Goal: Navigation & Orientation: Understand site structure

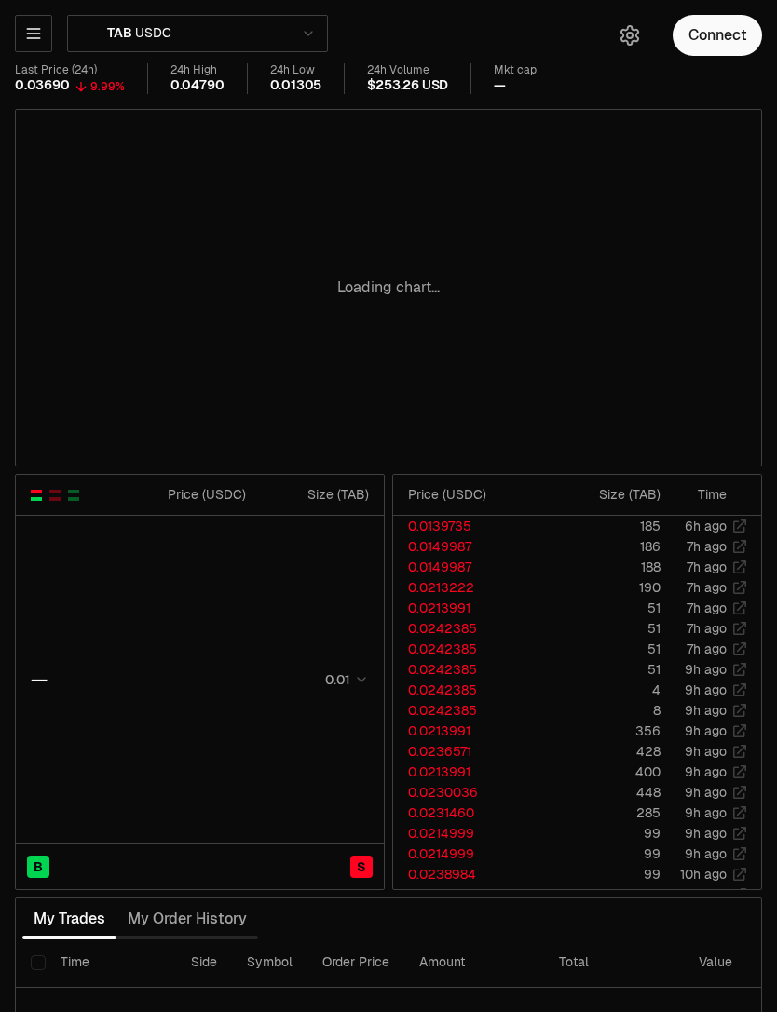
type input "********"
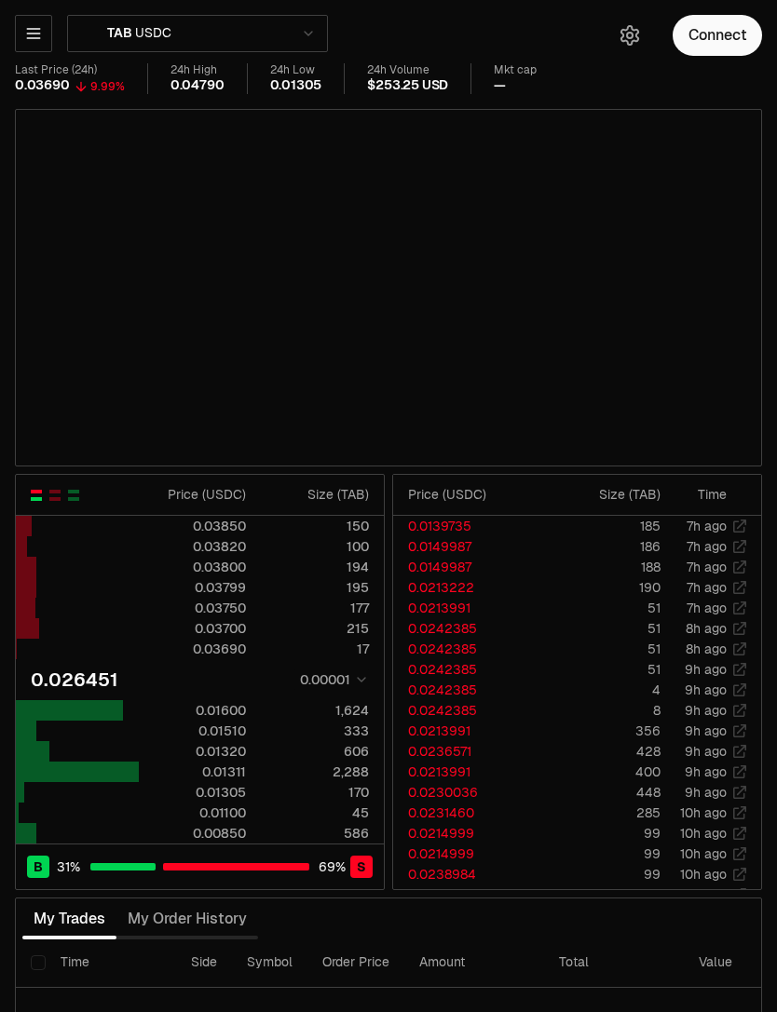
click at [33, 46] on button "button" at bounding box center [33, 33] width 37 height 37
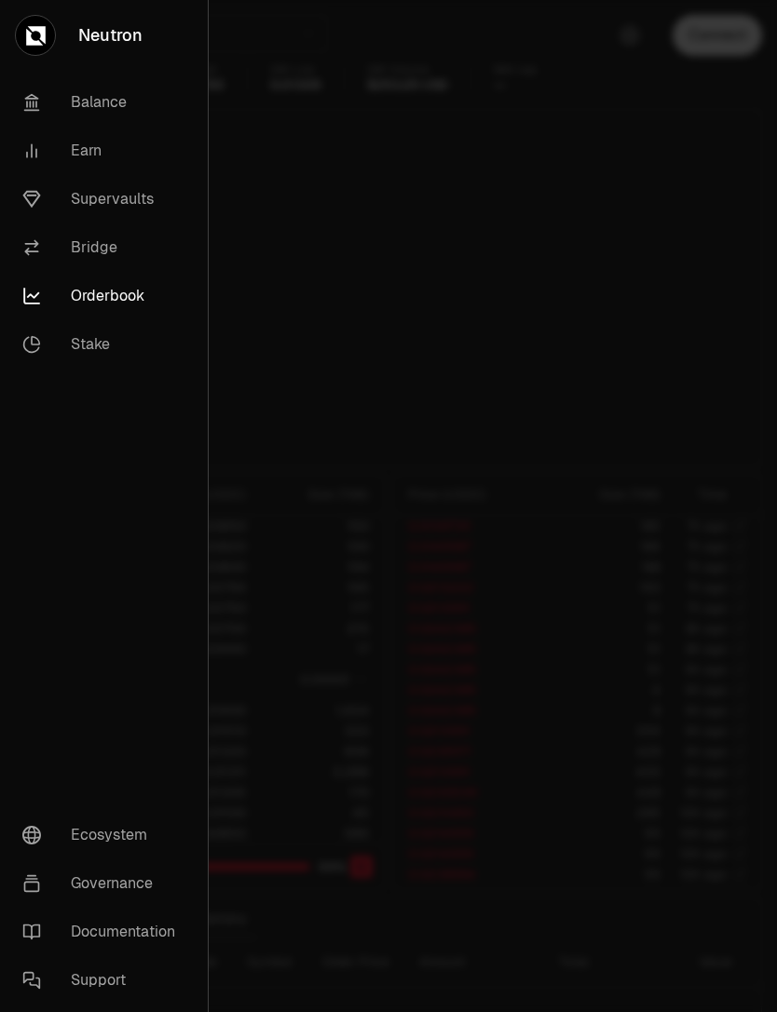
click at [127, 831] on link "Ecosystem" at bounding box center [103, 835] width 193 height 48
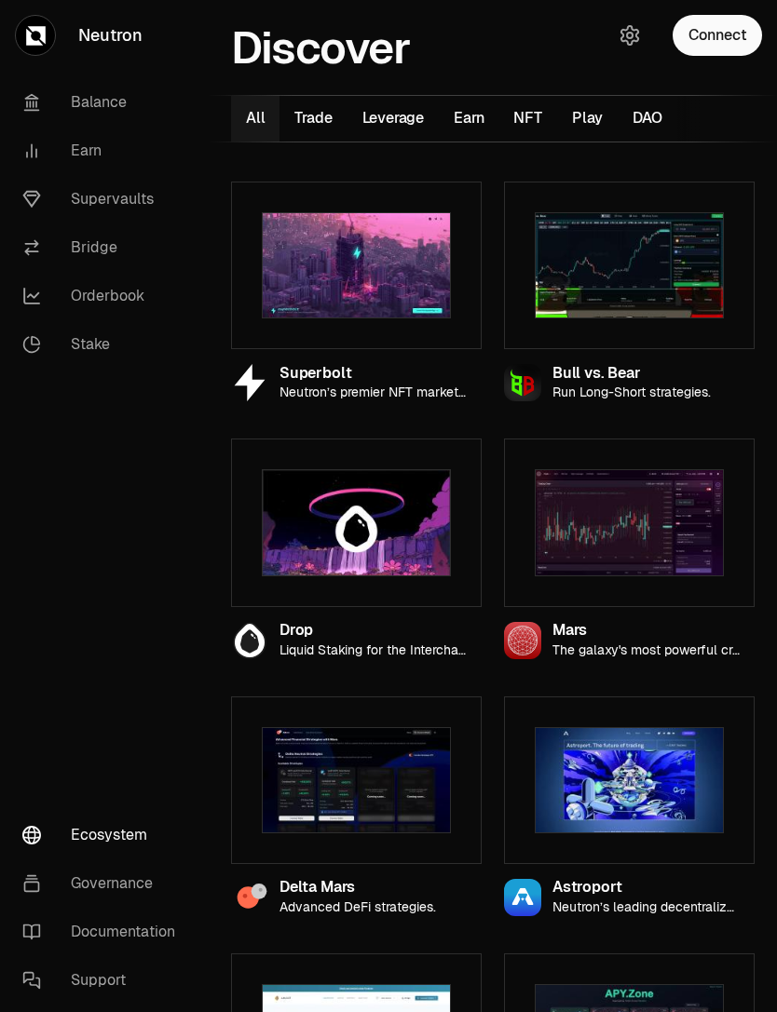
click at [111, 360] on link "Stake" at bounding box center [104, 344] width 194 height 48
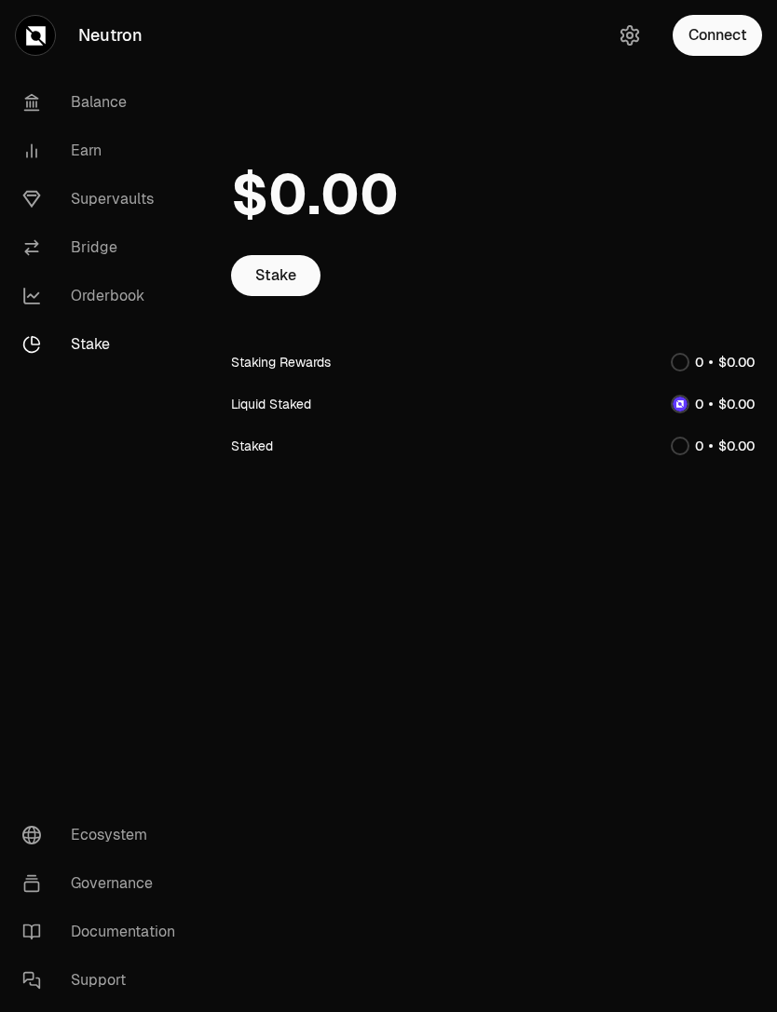
click at [147, 840] on link "Ecosystem" at bounding box center [104, 835] width 194 height 48
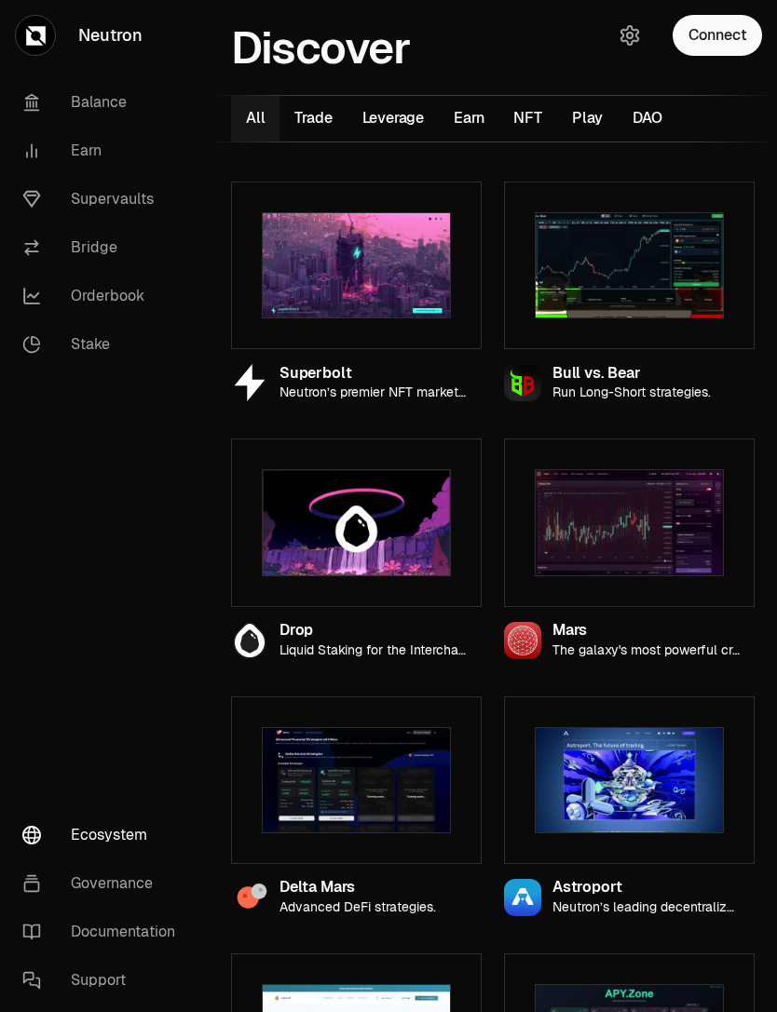
click at [628, 44] on icon "button" at bounding box center [629, 35] width 17 height 19
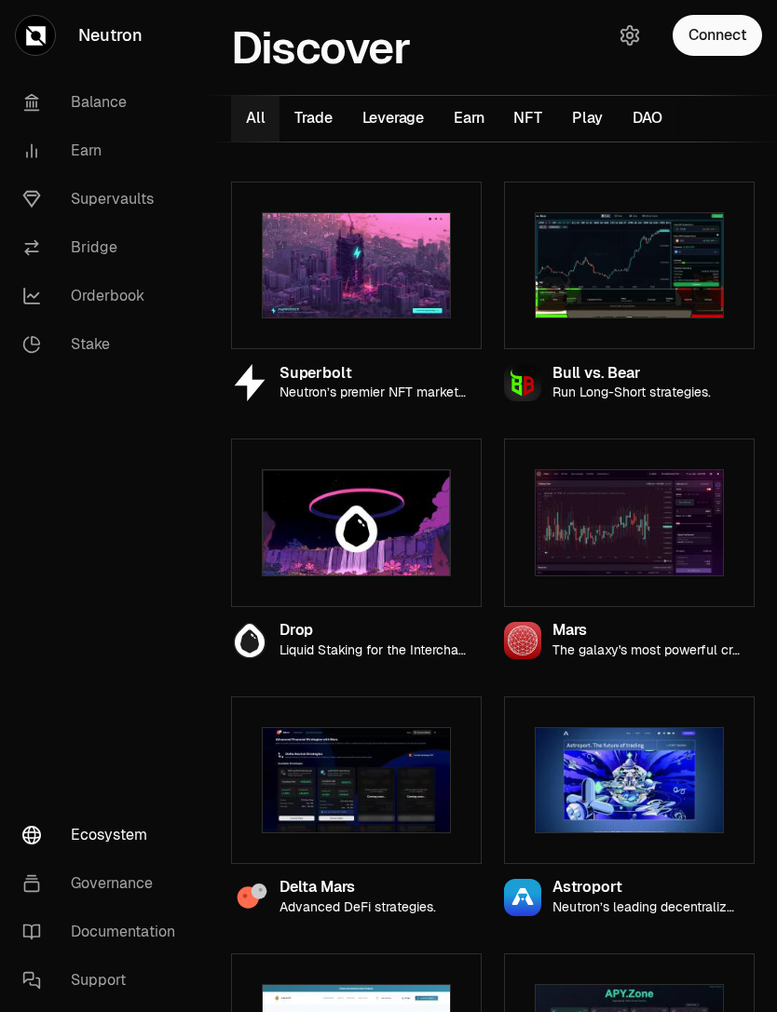
click at [644, 23] on div "Connect" at bounding box center [687, 35] width 179 height 71
click at [638, 29] on icon "button" at bounding box center [629, 35] width 22 height 22
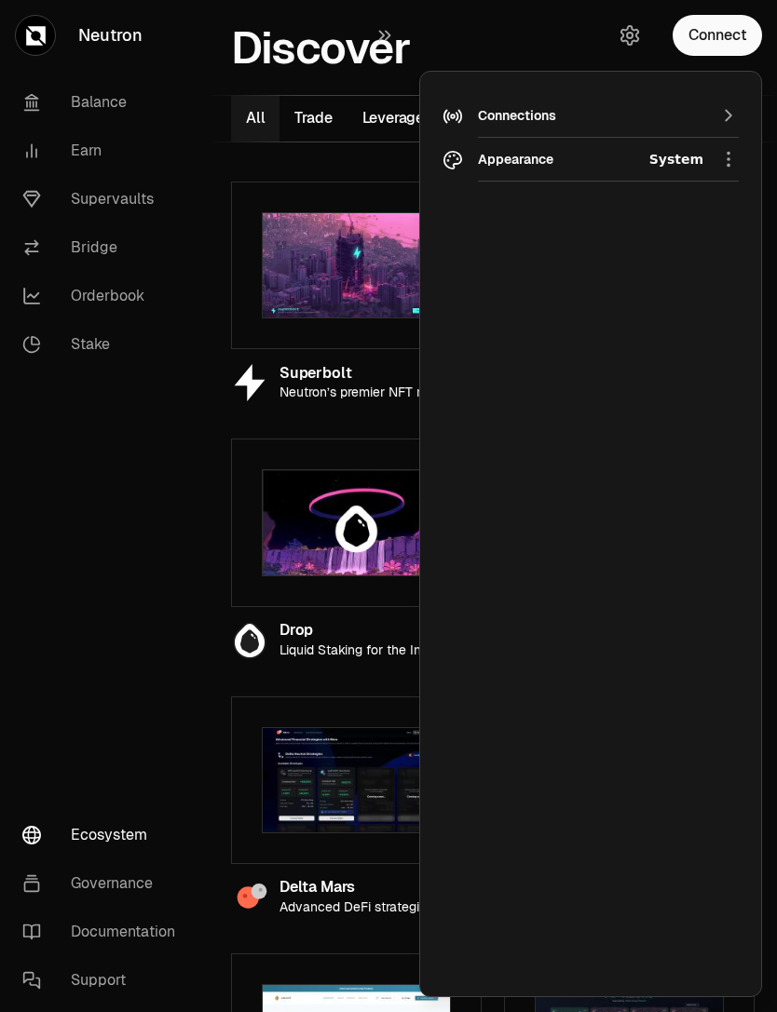
click at [716, 111] on div "Connections" at bounding box center [608, 116] width 261 height 44
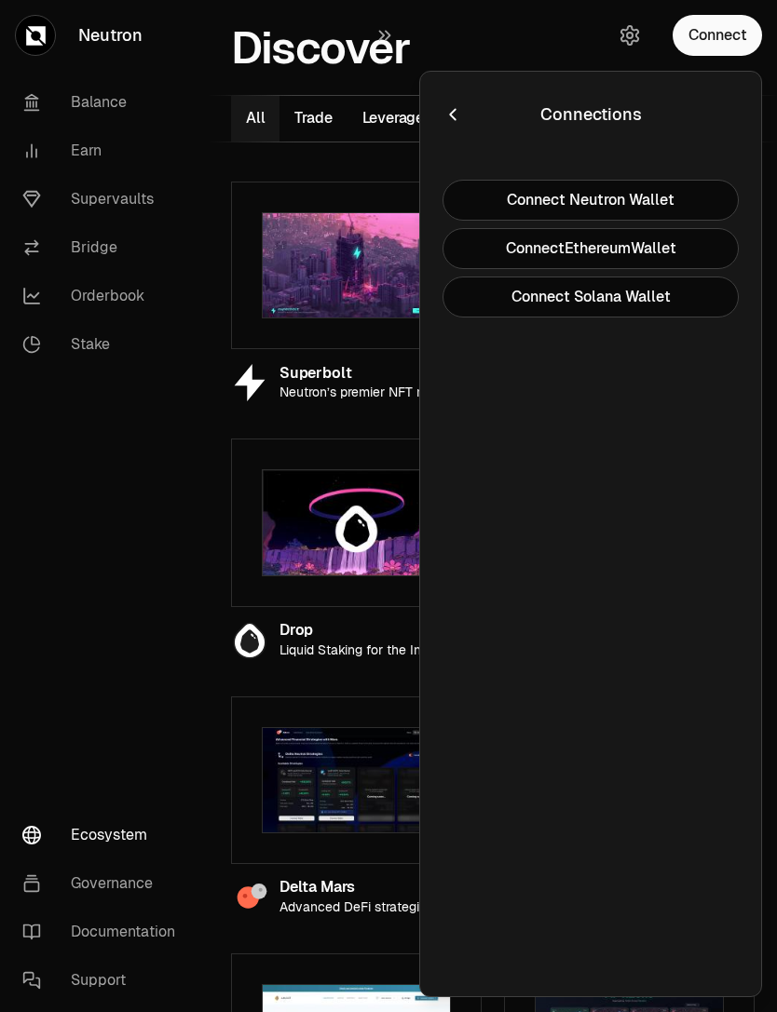
click at [61, 552] on nav "Balance Earn Supervaults Bridge Orderbook Stake Ecosystem Governance Documentat…" at bounding box center [104, 541] width 209 height 941
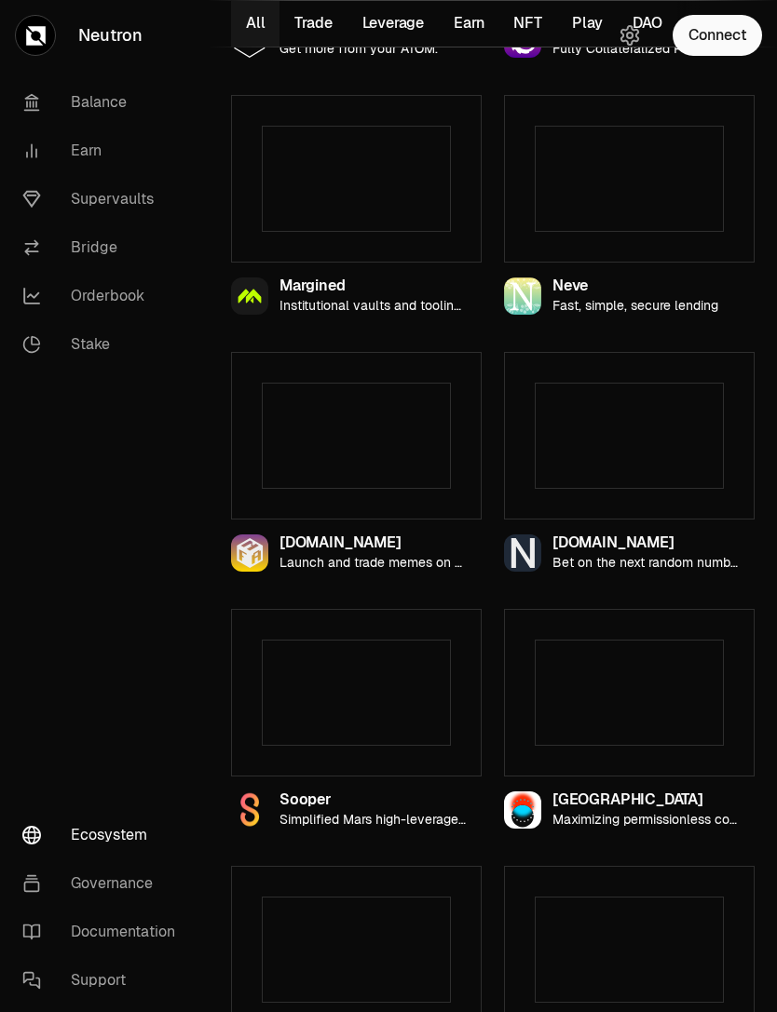
scroll to position [1914, 0]
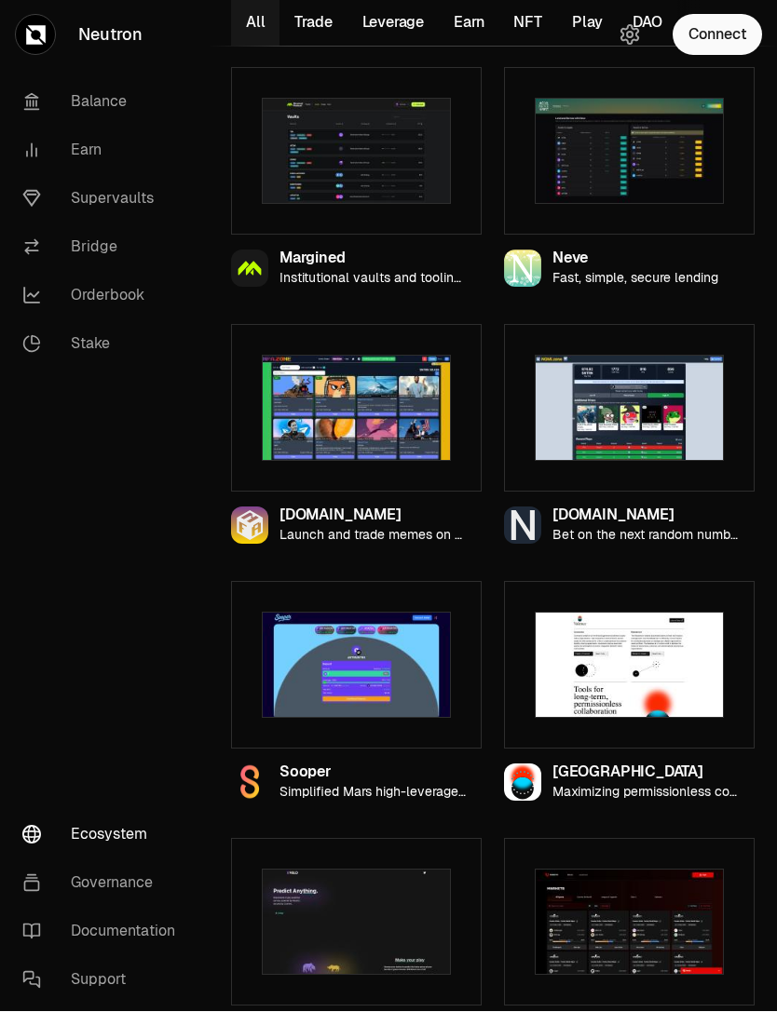
click at [64, 908] on link "Governance" at bounding box center [104, 883] width 194 height 48
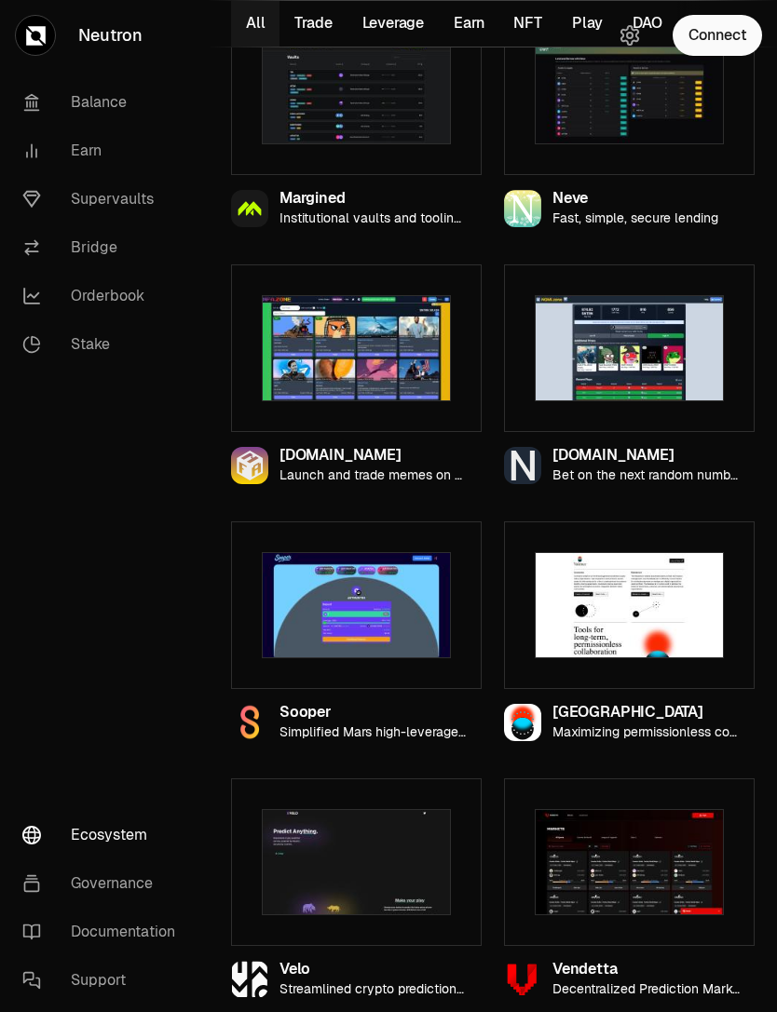
click at [64, 937] on link "Documentation" at bounding box center [104, 932] width 194 height 48
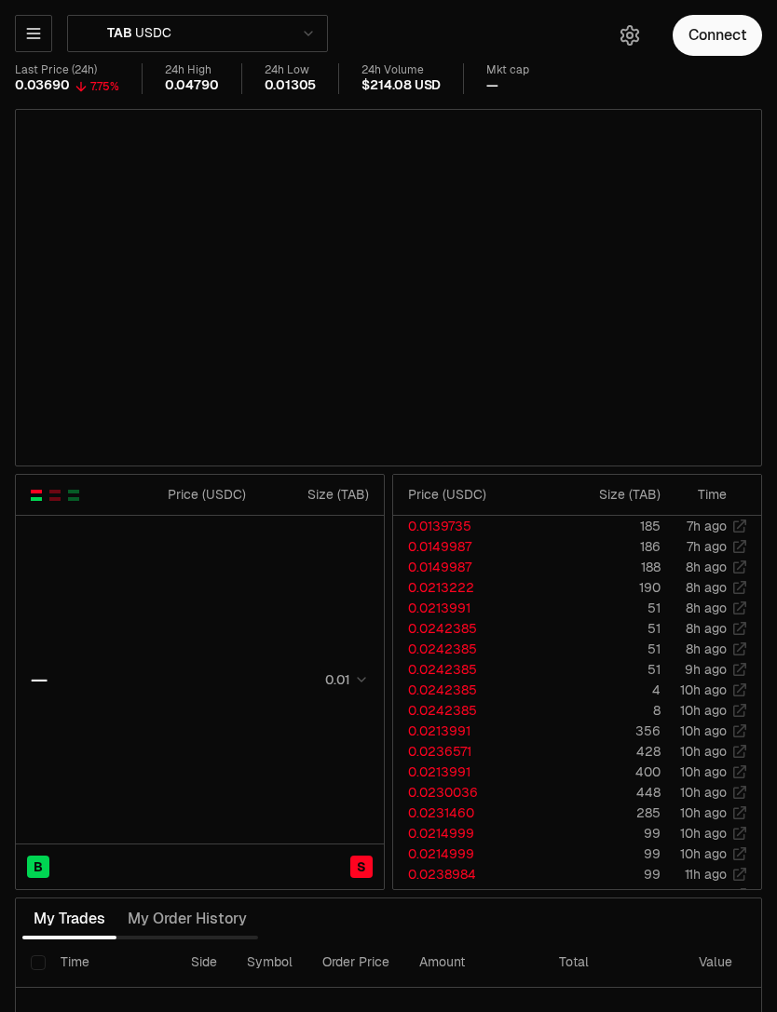
type input "********"
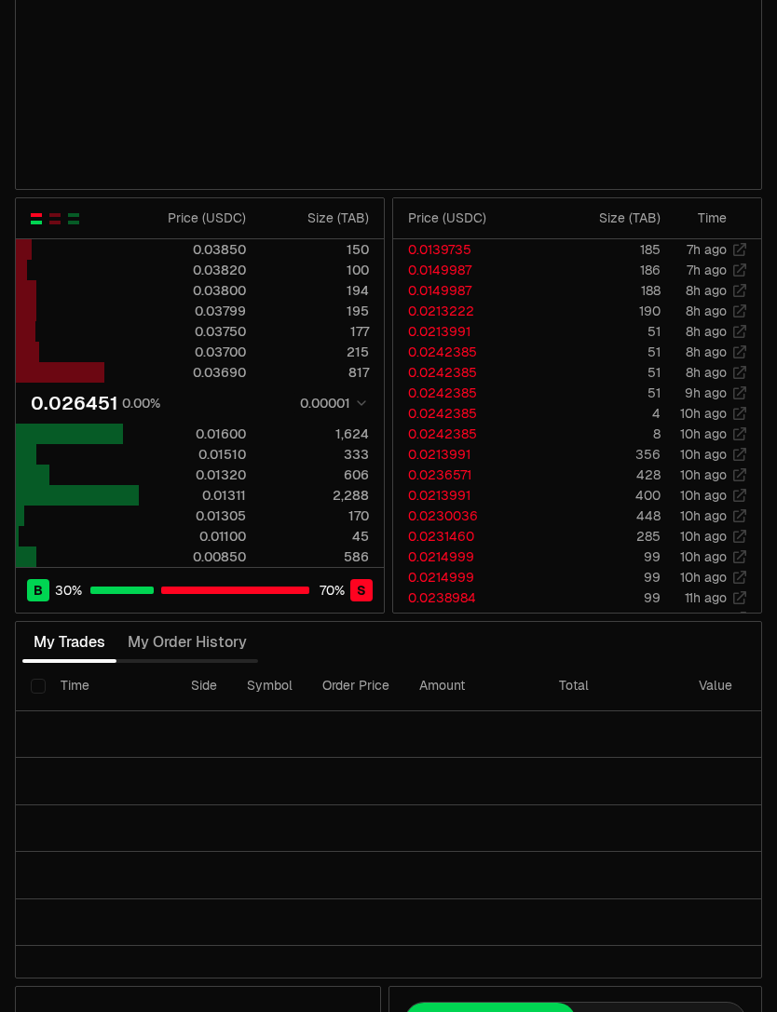
scroll to position [277, 0]
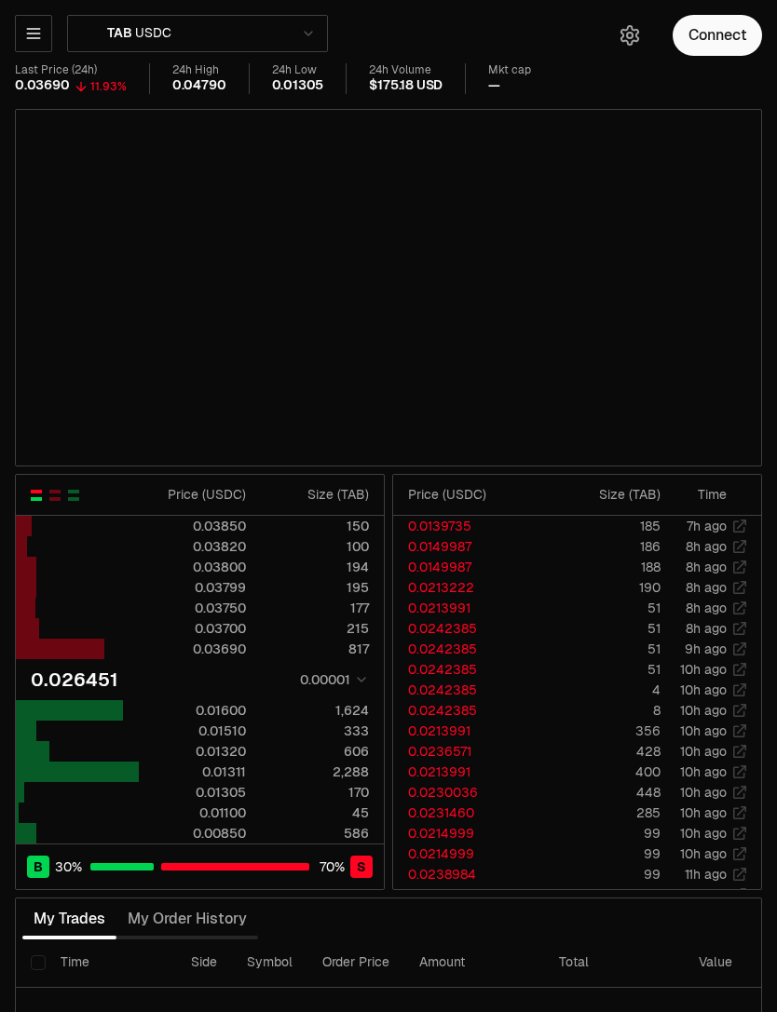
type input "********"
